Goal: Information Seeking & Learning: Compare options

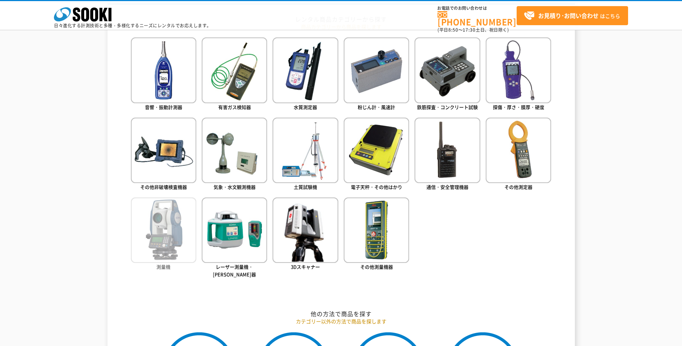
click at [146, 229] on img at bounding box center [163, 229] width 65 height 65
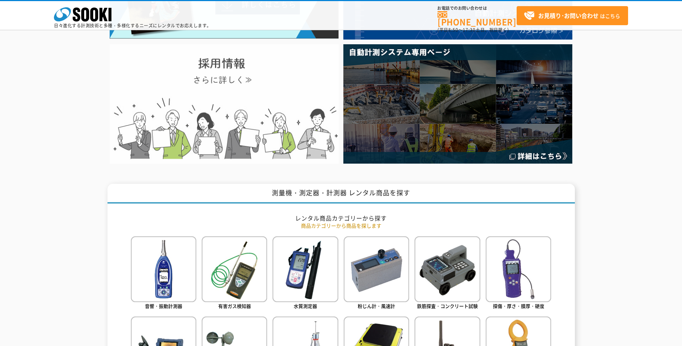
scroll to position [81, 0]
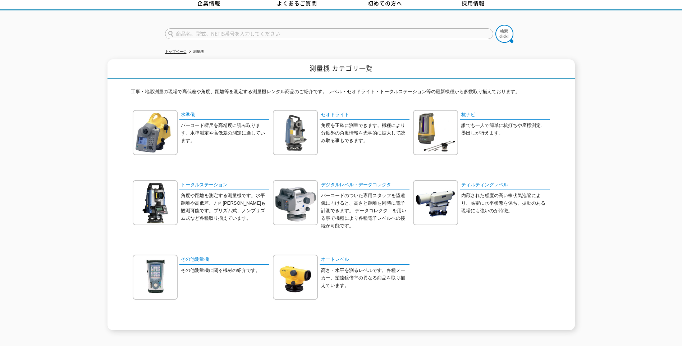
scroll to position [72, 0]
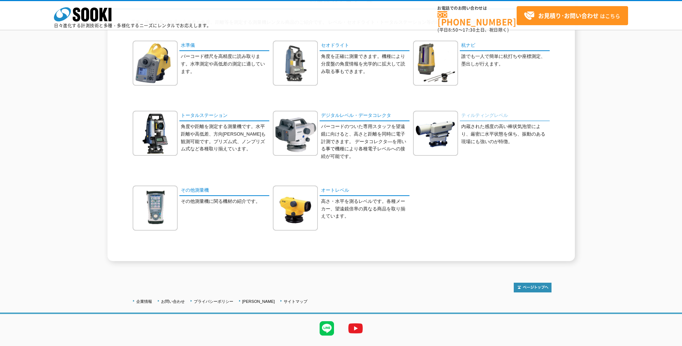
click at [464, 115] on link "ティルティングレベル" at bounding box center [505, 116] width 90 height 10
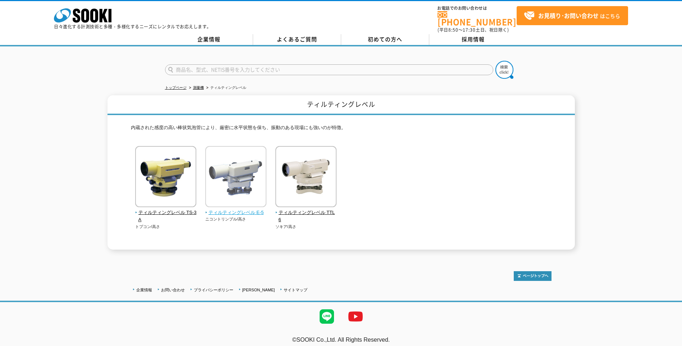
click at [242, 209] on span "ティルティングレベル E-5" at bounding box center [235, 213] width 61 height 8
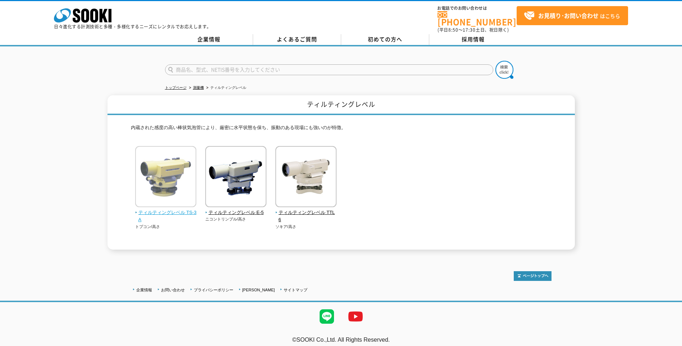
click at [183, 209] on span "ティルティングレベル TS-3A" at bounding box center [165, 216] width 61 height 15
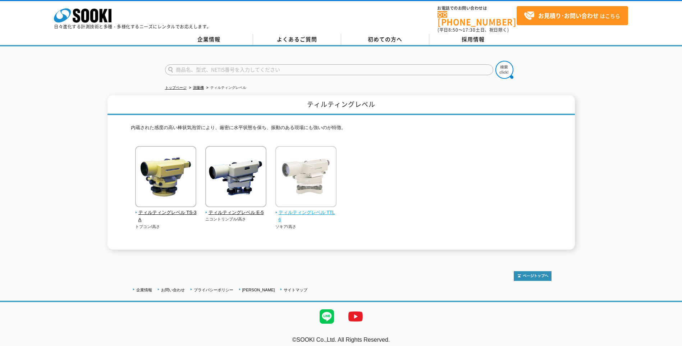
click at [298, 209] on span "ティルティングレベル TTL6" at bounding box center [305, 216] width 61 height 15
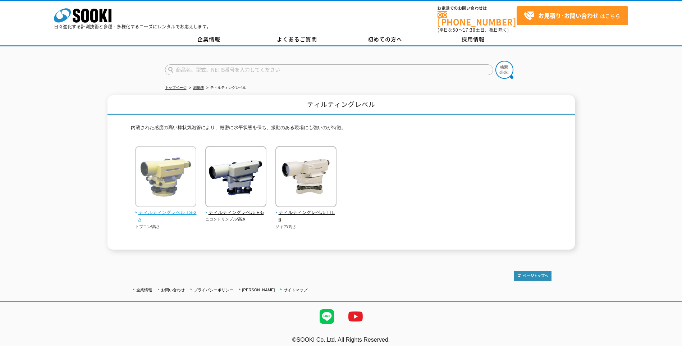
click at [177, 209] on span "ティルティングレベル TS-3A" at bounding box center [165, 216] width 61 height 15
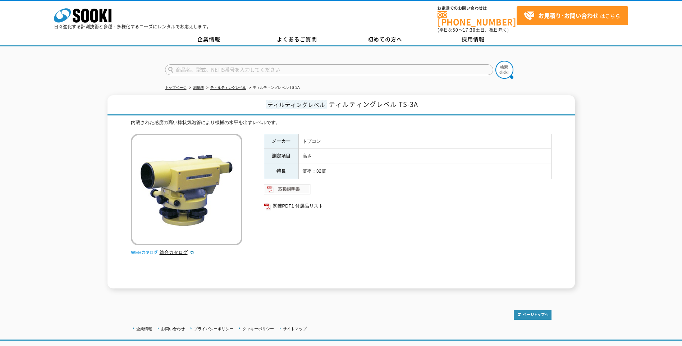
click at [282, 187] on img at bounding box center [287, 188] width 47 height 11
